Goal: Communication & Community: Answer question/provide support

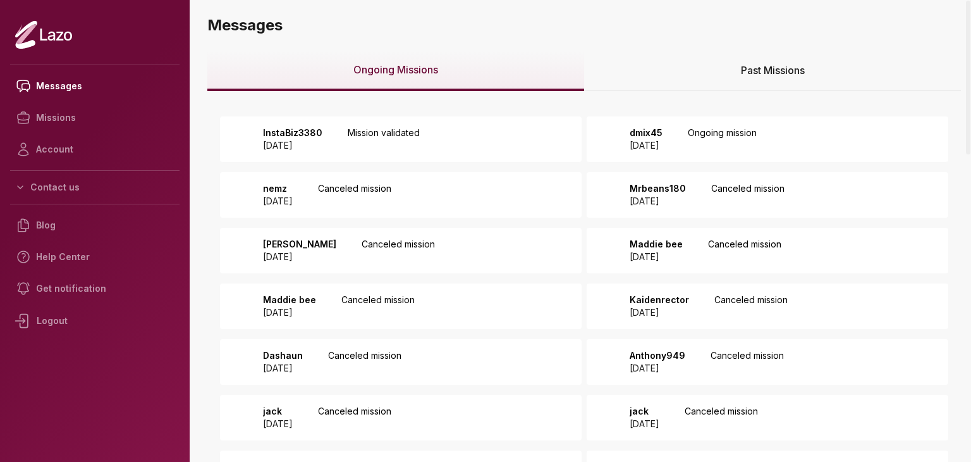
click at [445, 152] on div "InstaBiz3380 2025 August 14 Mission validated" at bounding box center [401, 139] width 362 height 46
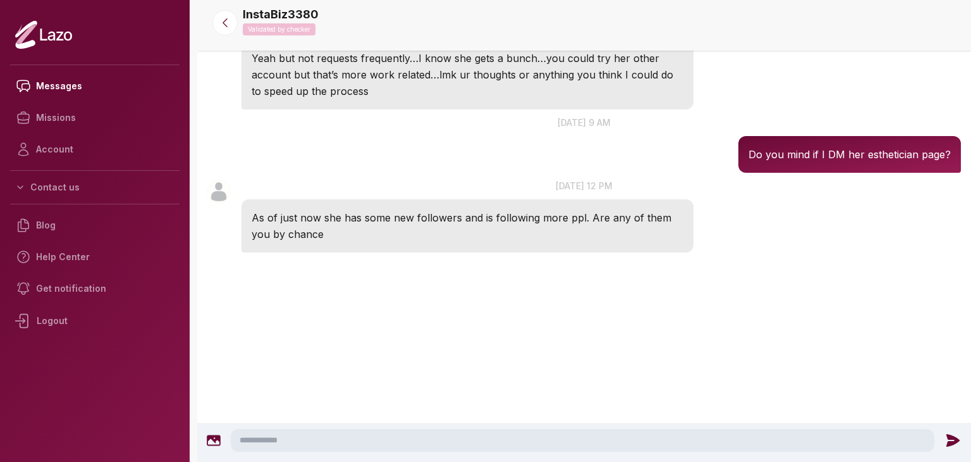
scroll to position [900, 0]
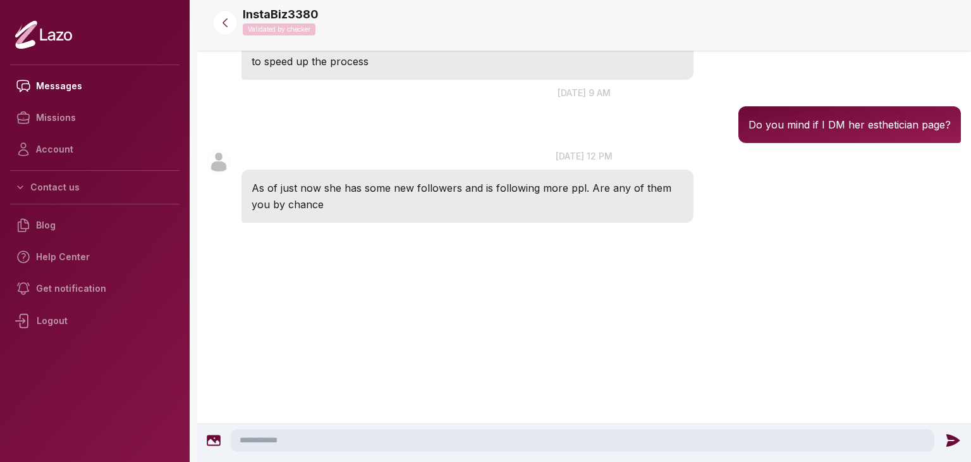
click at [397, 446] on textarea at bounding box center [583, 440] width 704 height 23
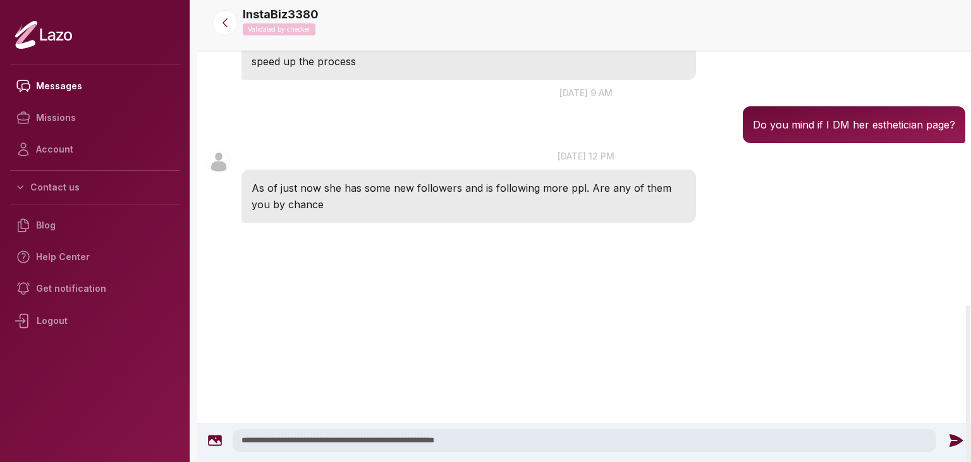
type textarea "**********"
click at [948, 441] on icon at bounding box center [956, 440] width 16 height 16
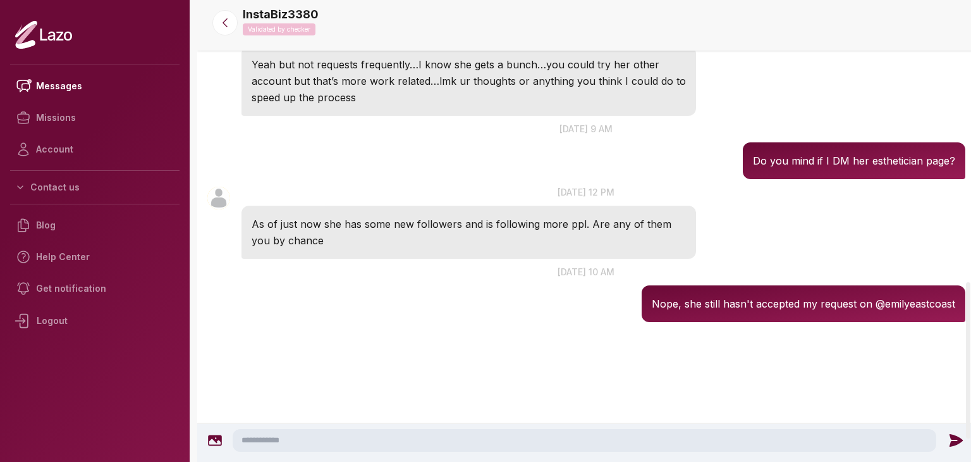
scroll to position [828, 0]
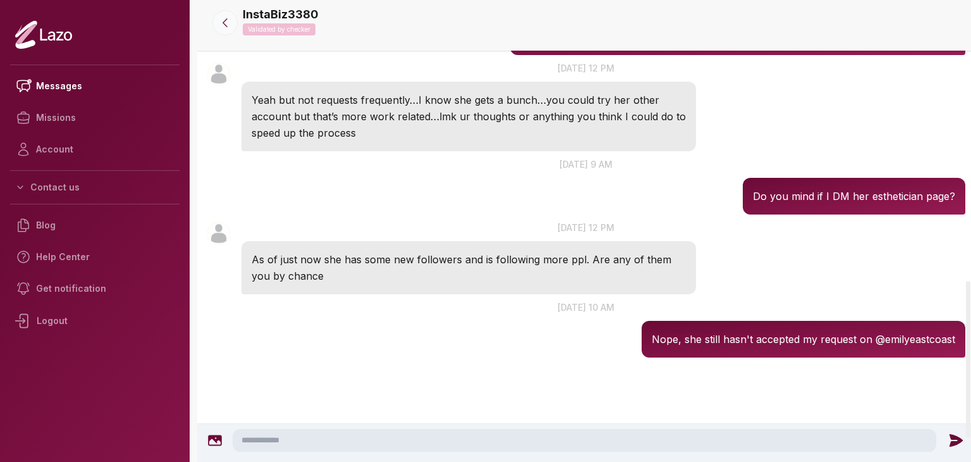
click at [232, 33] on button at bounding box center [224, 22] width 25 height 25
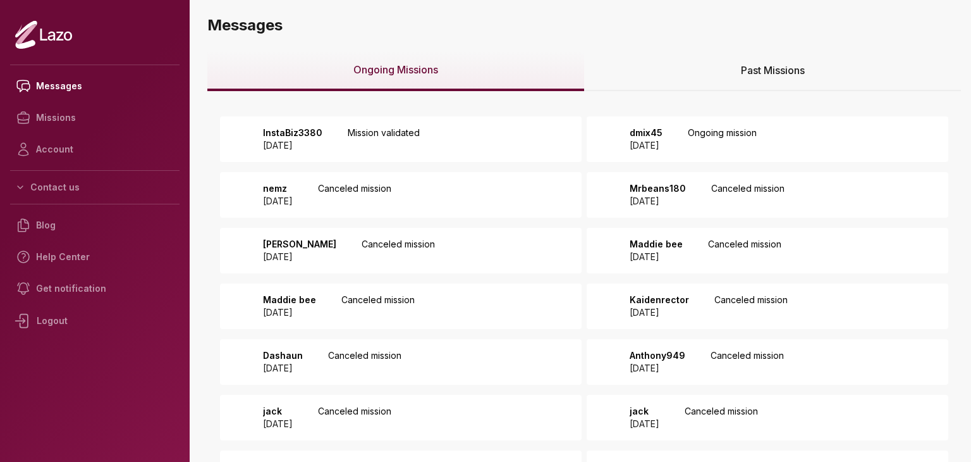
click at [757, 138] on p "Ongoing mission" at bounding box center [722, 138] width 69 height 25
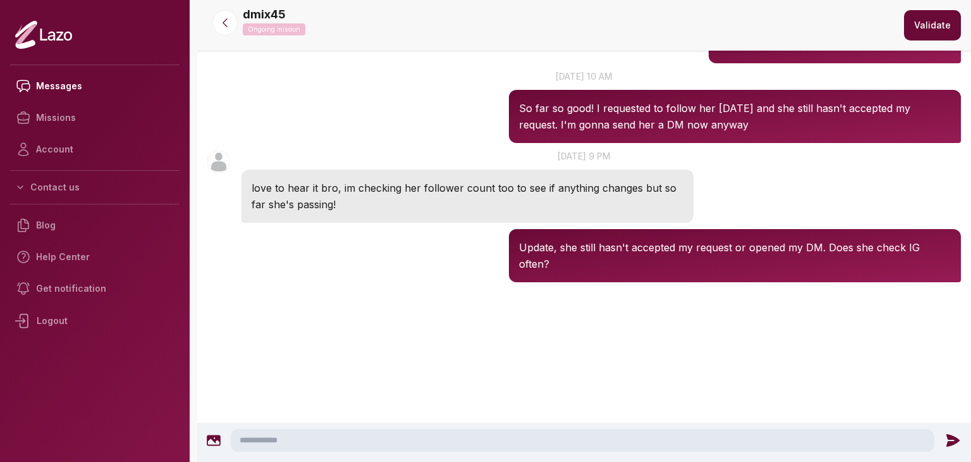
scroll to position [381, 0]
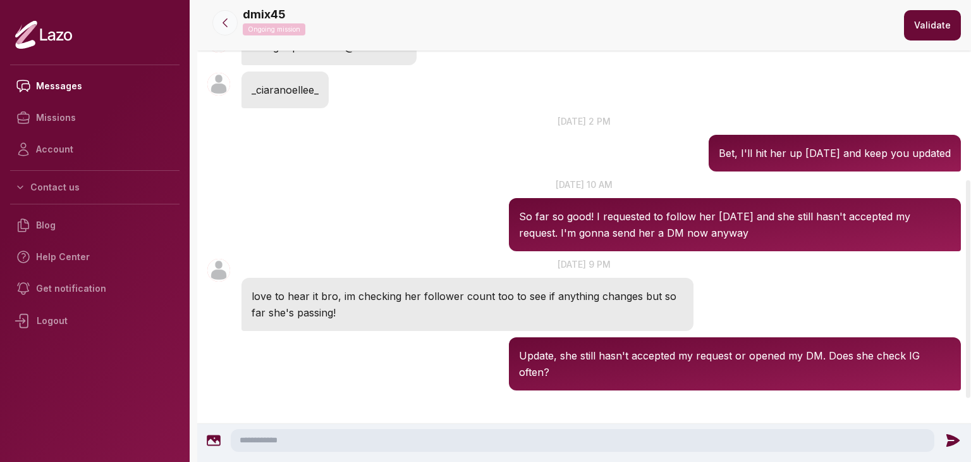
click at [221, 26] on icon at bounding box center [225, 22] width 13 height 13
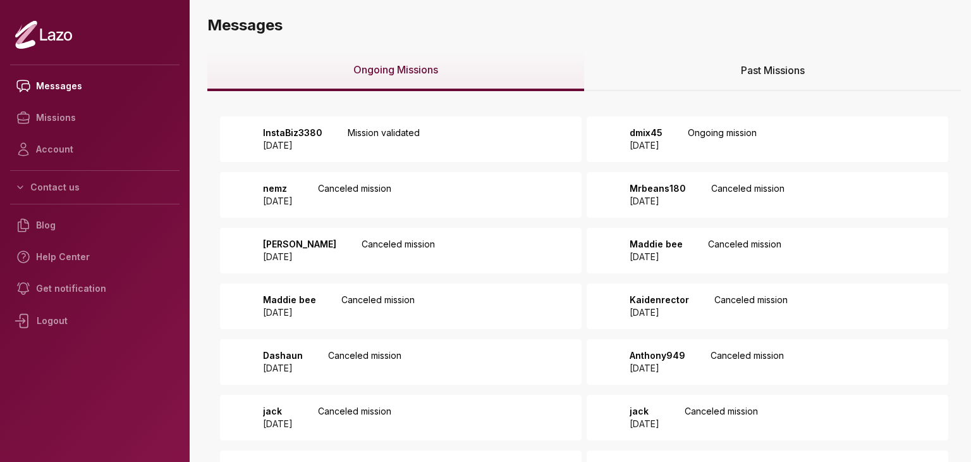
click at [670, 83] on div "Past Missions" at bounding box center [772, 71] width 377 height 40
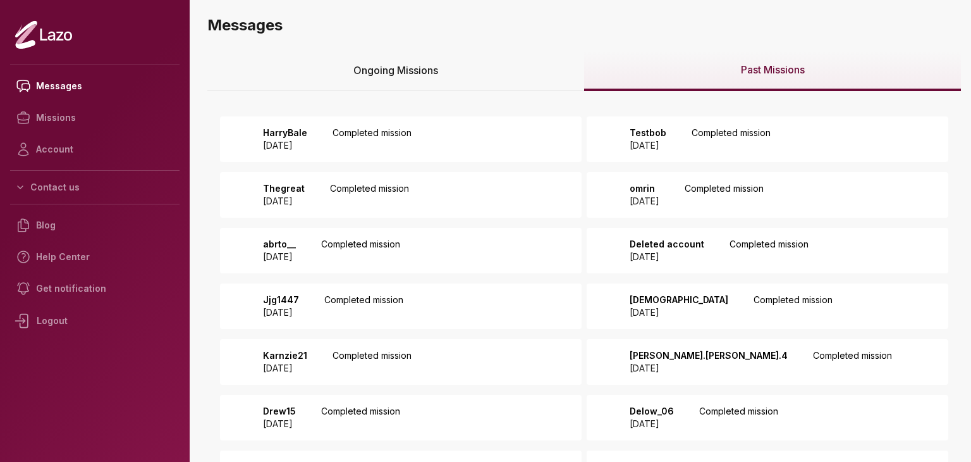
click at [521, 130] on div "HarryBale 2025 August 12 Completed mission" at bounding box center [401, 139] width 362 height 46
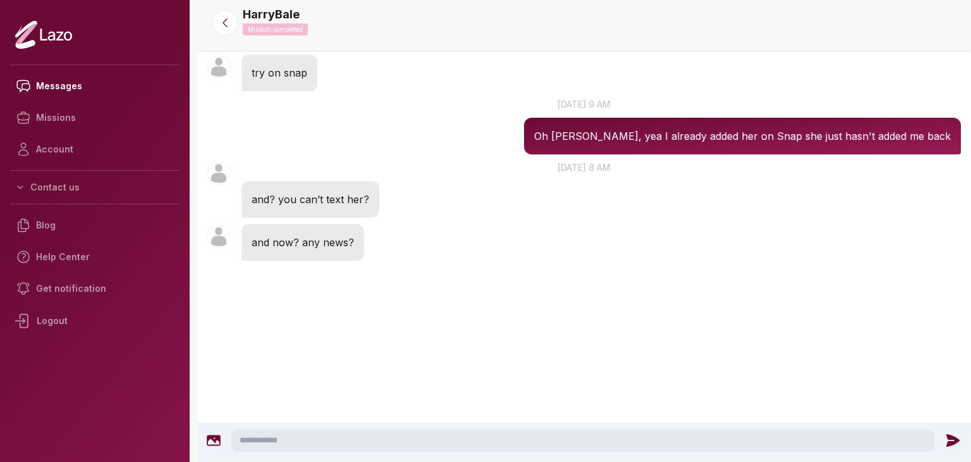
scroll to position [1187, 0]
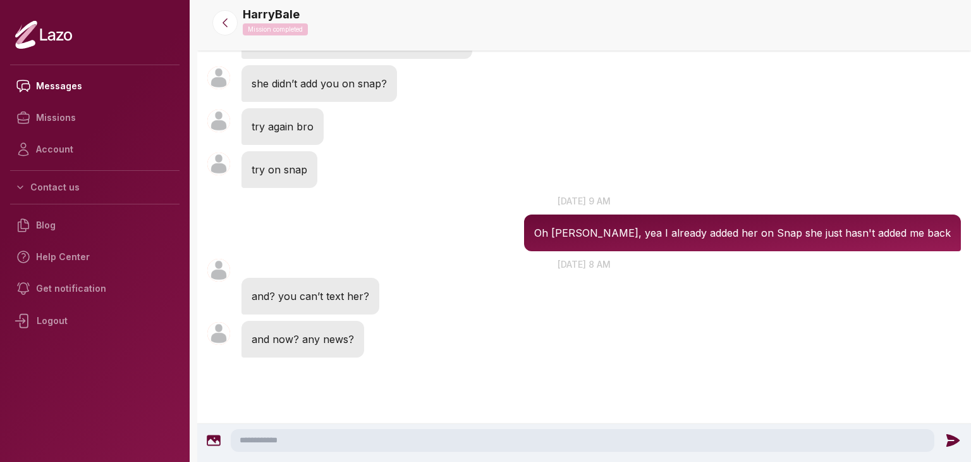
click at [407, 450] on textarea at bounding box center [583, 440] width 704 height 23
type textarea "**********"
click at [955, 436] on icon at bounding box center [955, 440] width 13 height 13
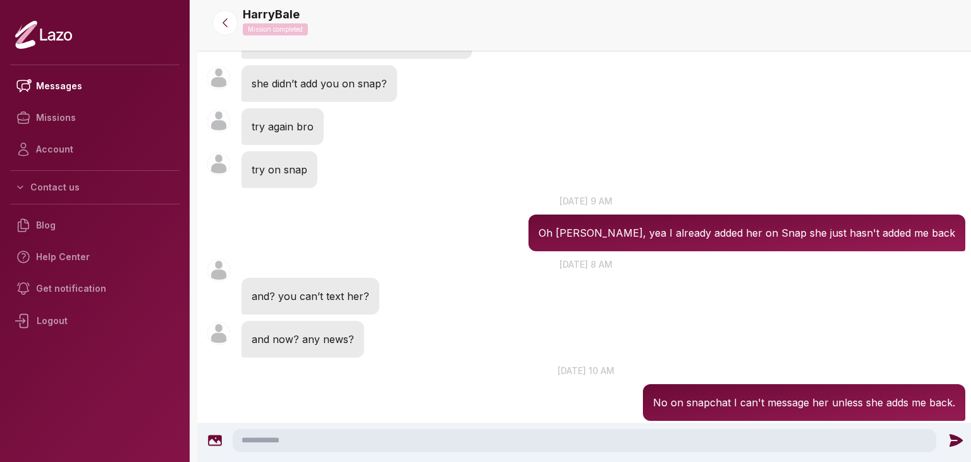
scroll to position [1251, 0]
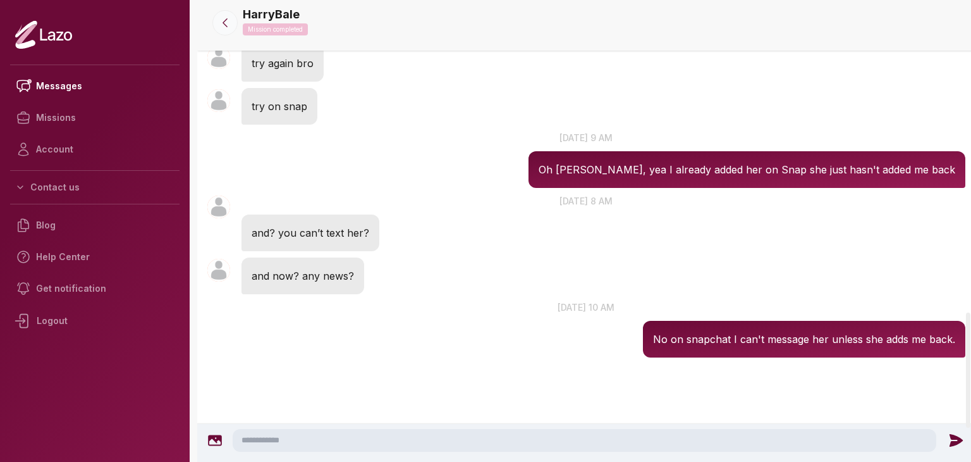
click at [223, 21] on icon at bounding box center [225, 22] width 13 height 13
